Goal: Information Seeking & Learning: Learn about a topic

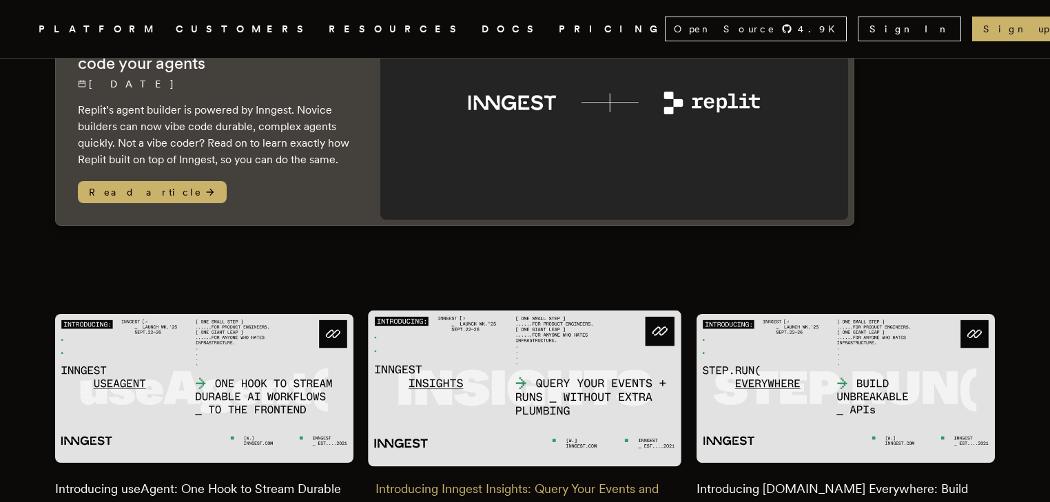
scroll to position [441, 0]
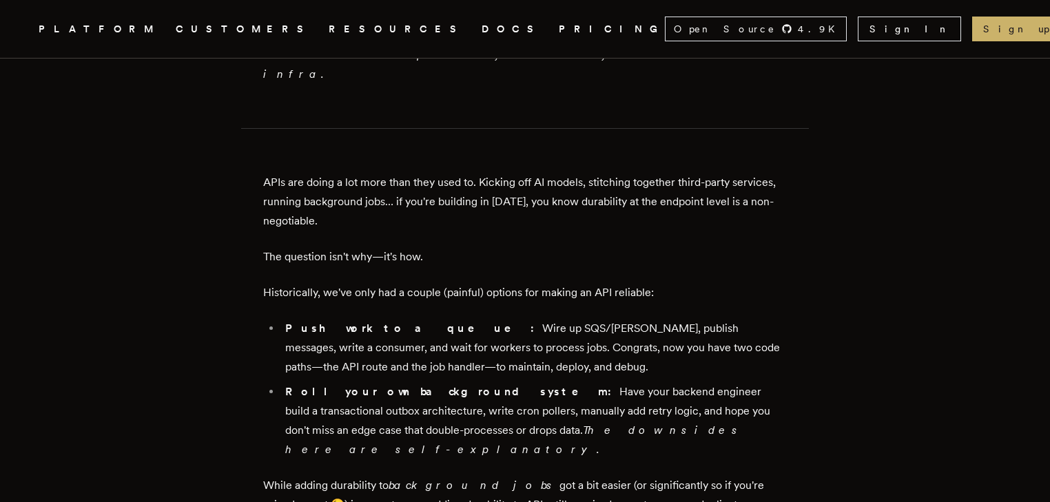
scroll to position [882, 0]
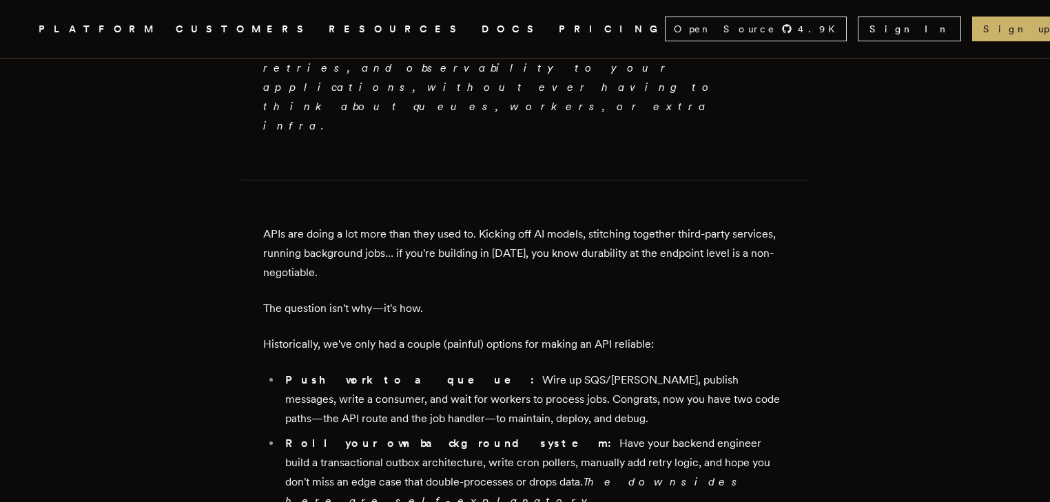
click at [482, 30] on link "DOCS" at bounding box center [512, 29] width 61 height 17
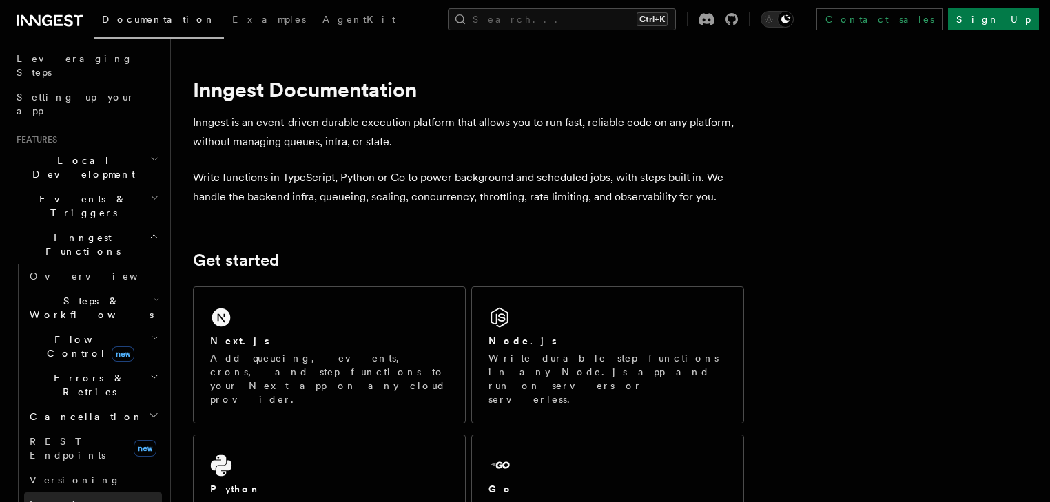
scroll to position [220, 0]
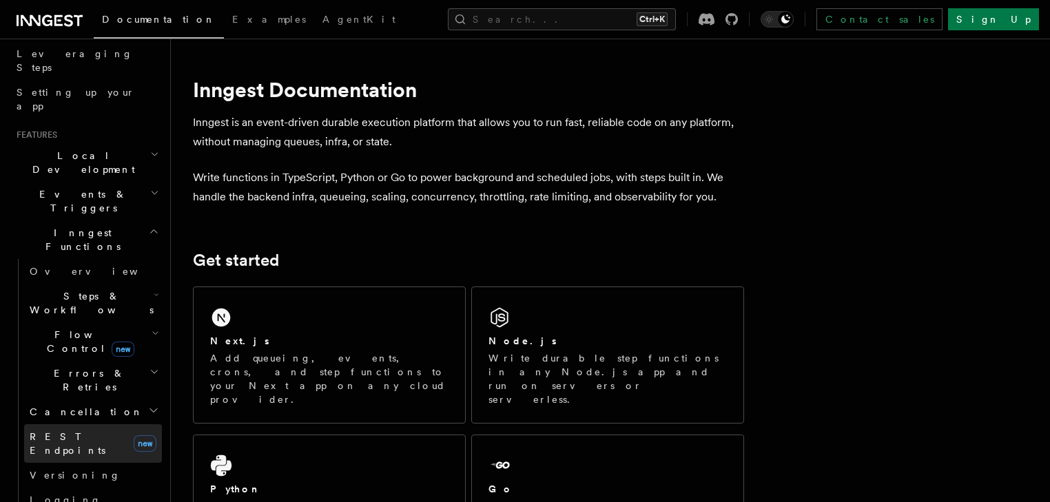
click at [91, 424] on link "REST Endpoints new" at bounding box center [93, 443] width 138 height 39
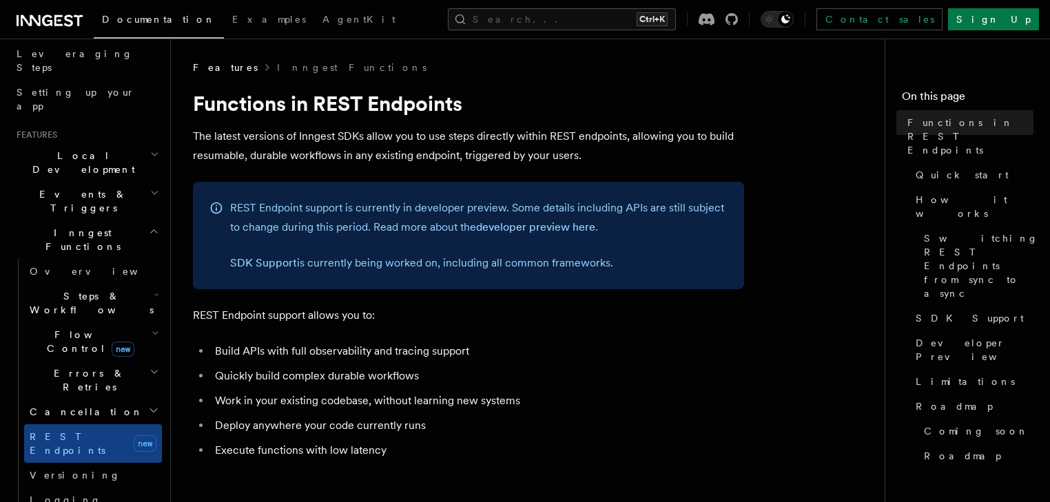
click at [58, 328] on span "Flow Control new" at bounding box center [87, 342] width 127 height 28
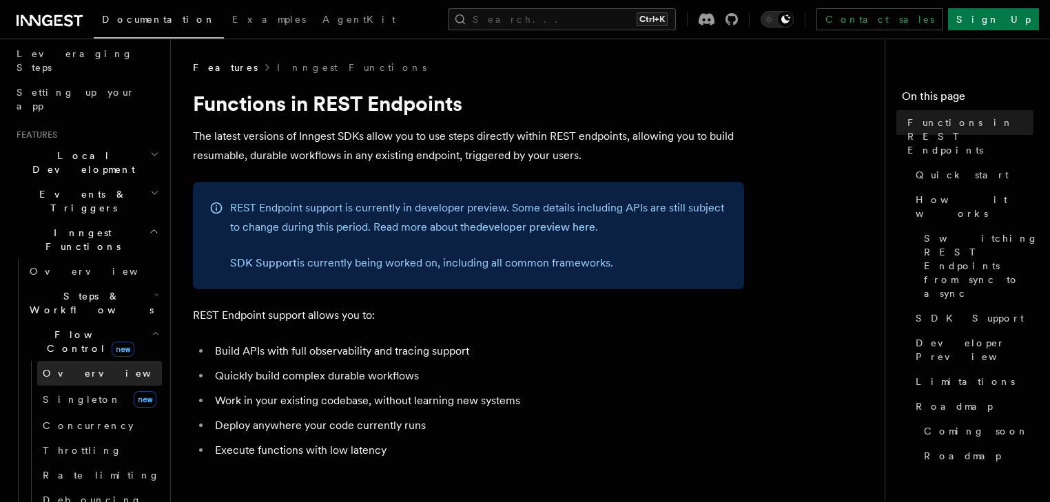
click at [100, 361] on link "Overview" at bounding box center [99, 373] width 125 height 25
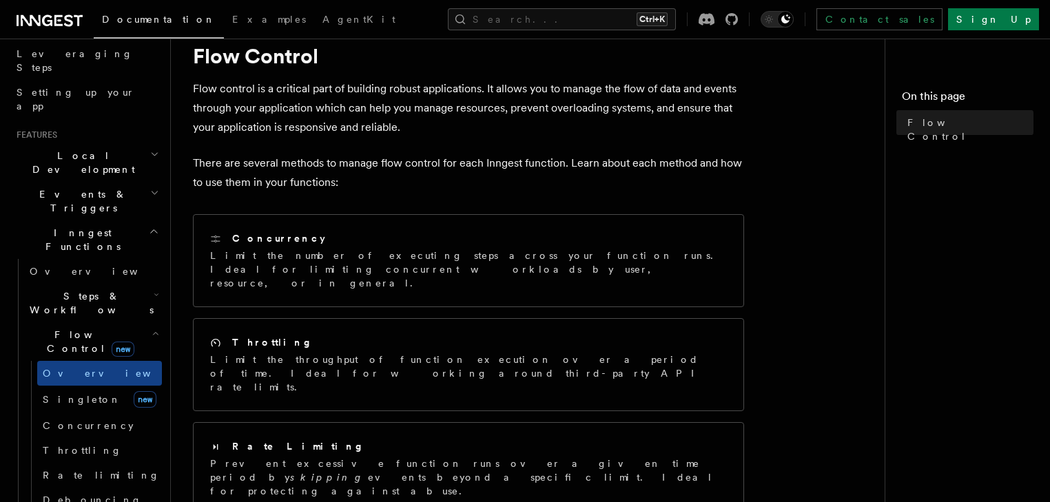
scroll to position [165, 0]
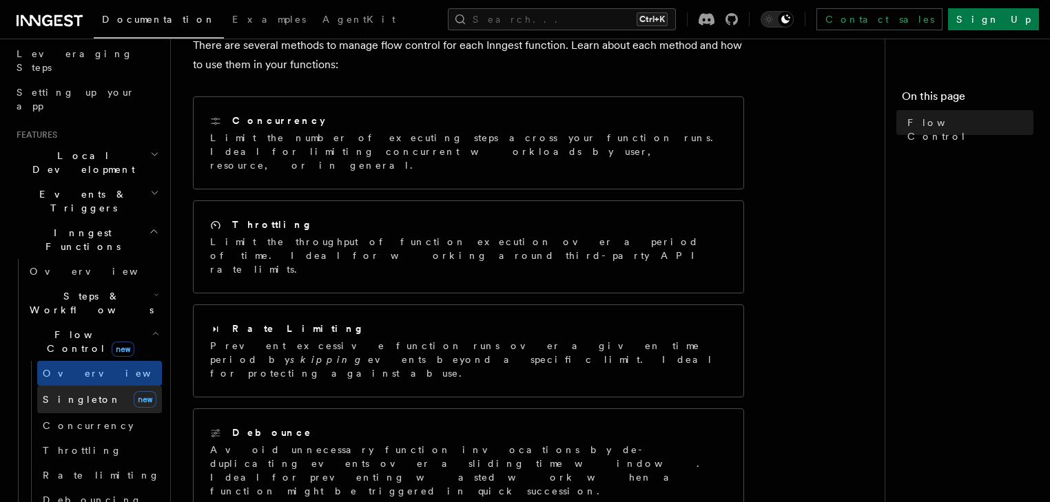
click at [79, 394] on span "Singleton" at bounding box center [82, 399] width 79 height 11
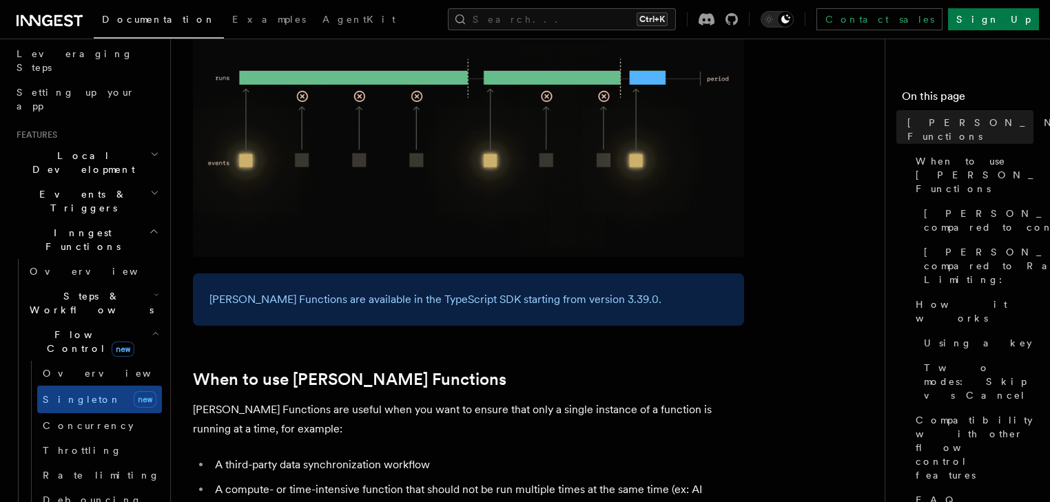
scroll to position [220, 0]
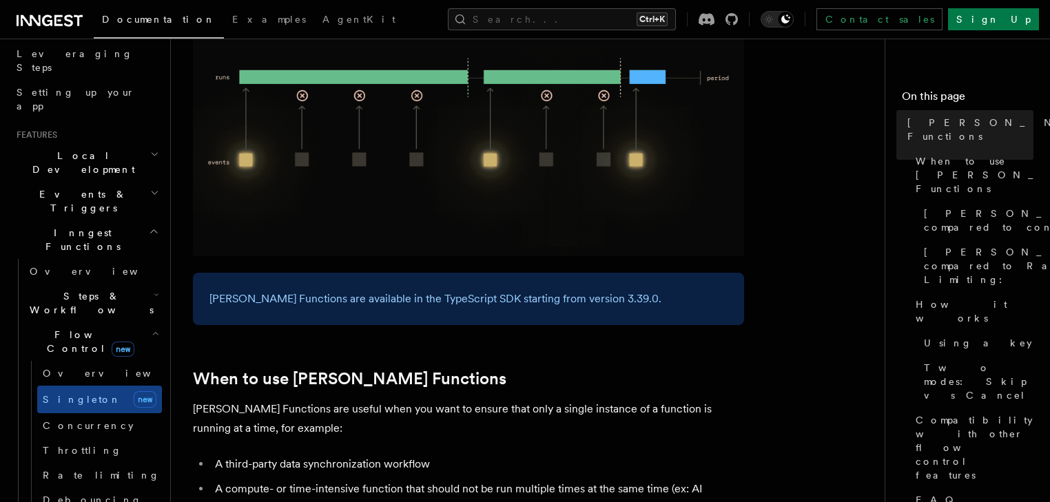
click at [686, 369] on h2 "When to use Singleton Functions" at bounding box center [468, 378] width 551 height 19
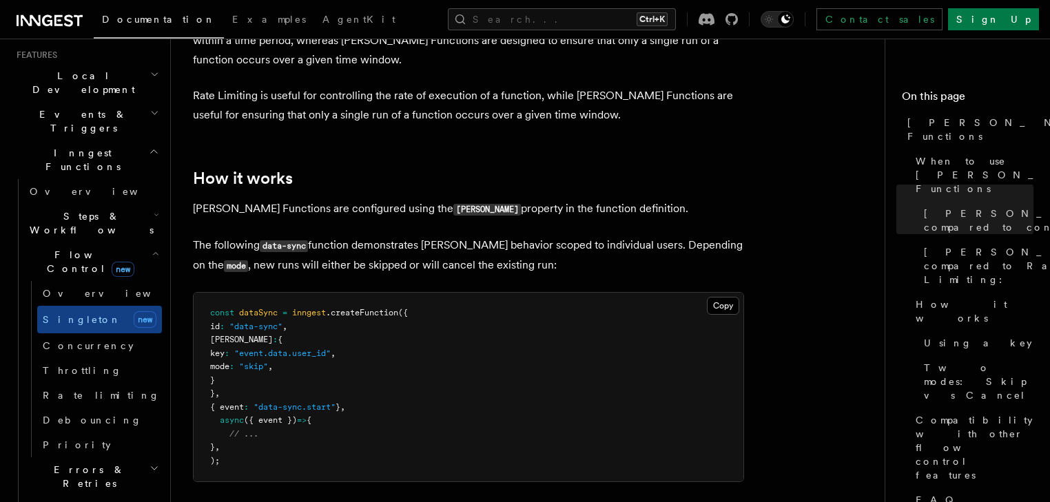
scroll to position [331, 0]
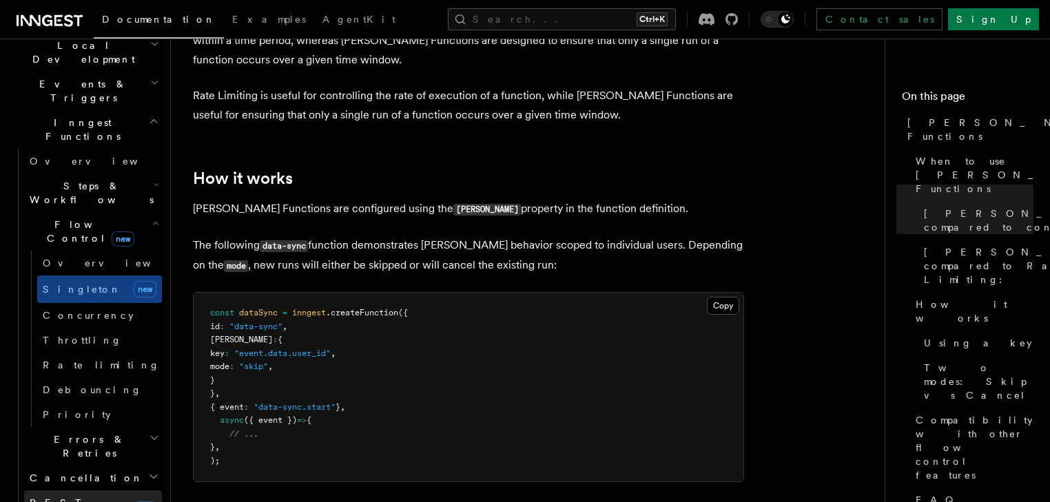
click at [83, 496] on span "REST Endpoints" at bounding box center [79, 510] width 99 height 28
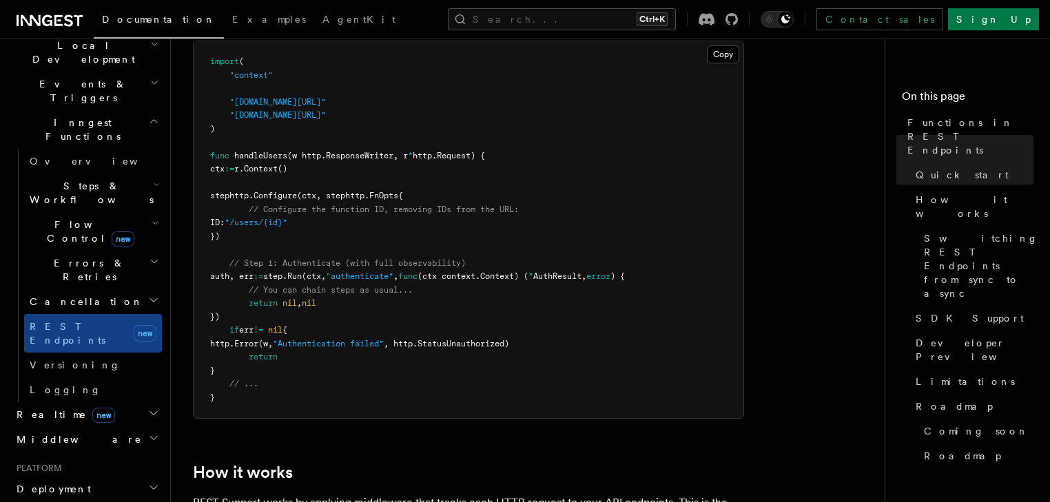
scroll to position [1047, 0]
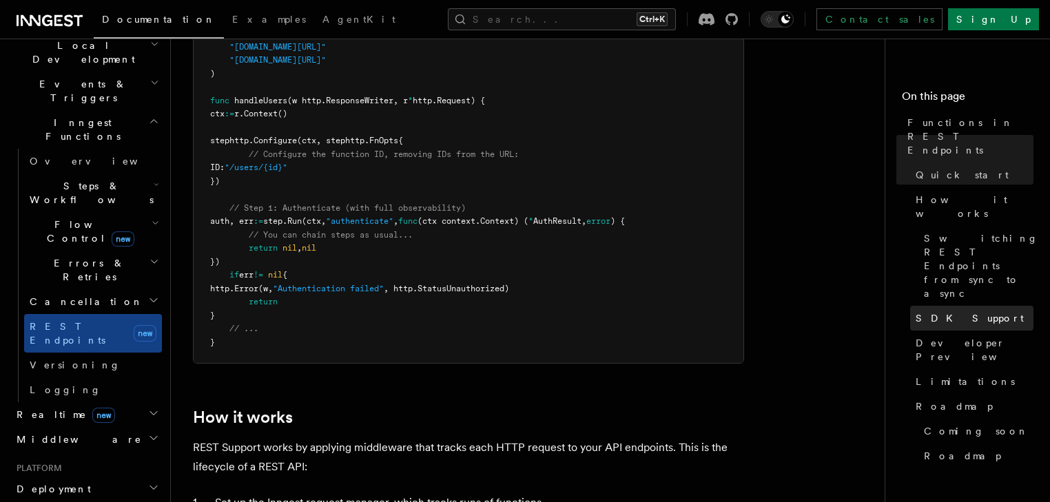
click at [912, 306] on link "SDK Support" at bounding box center [971, 318] width 123 height 25
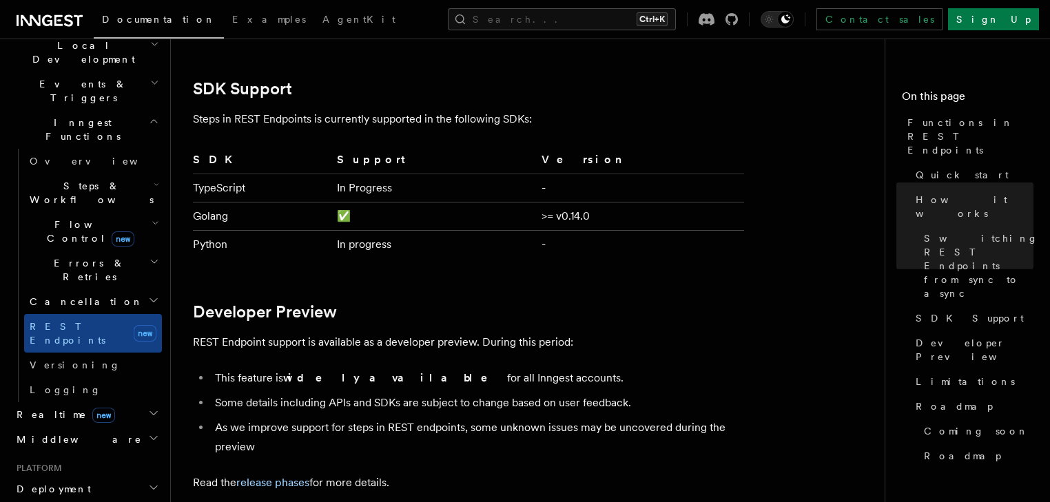
scroll to position [1957, 0]
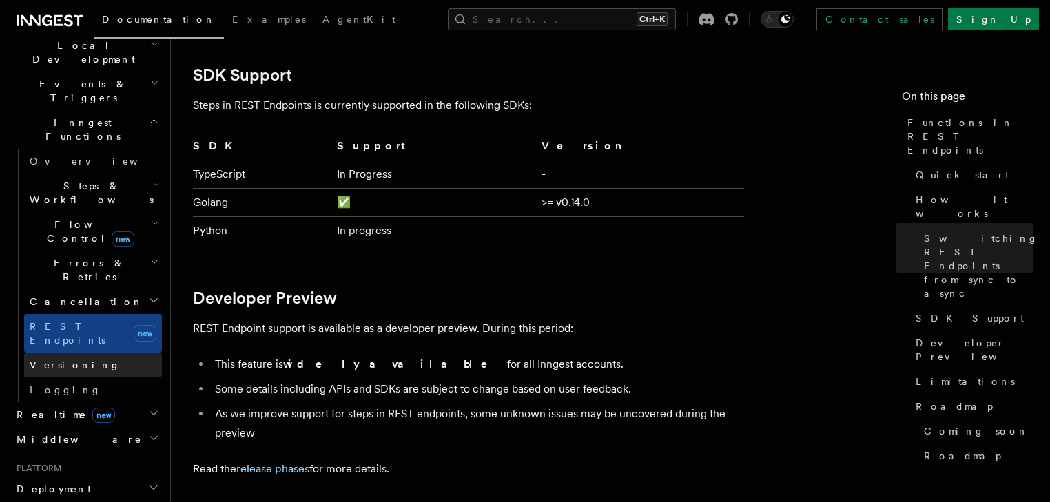
click at [84, 353] on link "Versioning" at bounding box center [93, 365] width 138 height 25
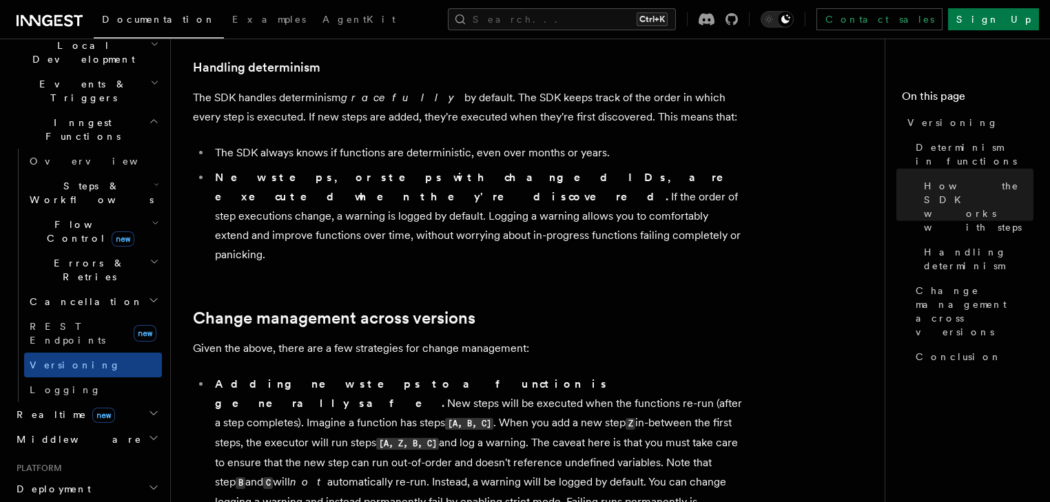
scroll to position [717, 0]
